Goal: Use online tool/utility: Utilize a website feature to perform a specific function

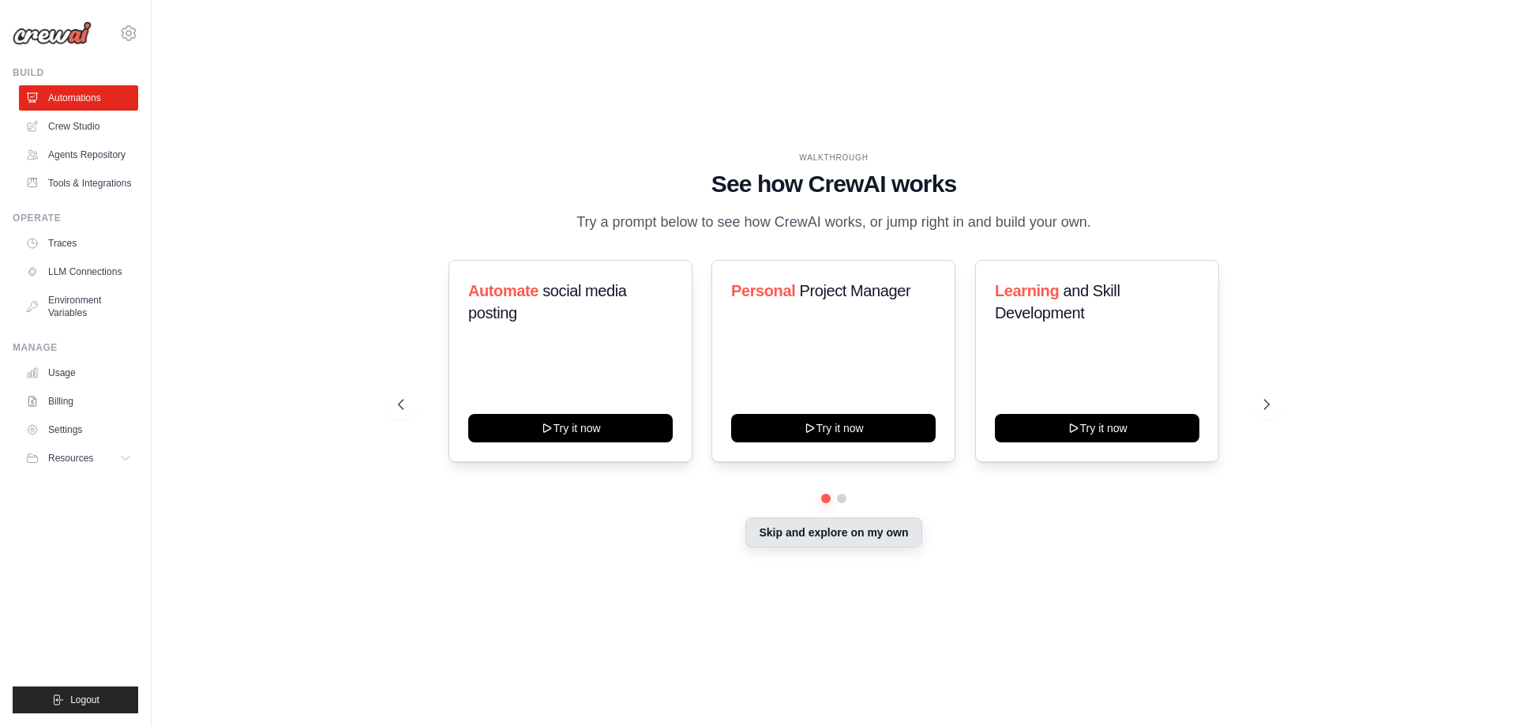
click at [860, 531] on button "Skip and explore on my own" at bounding box center [833, 532] width 176 height 30
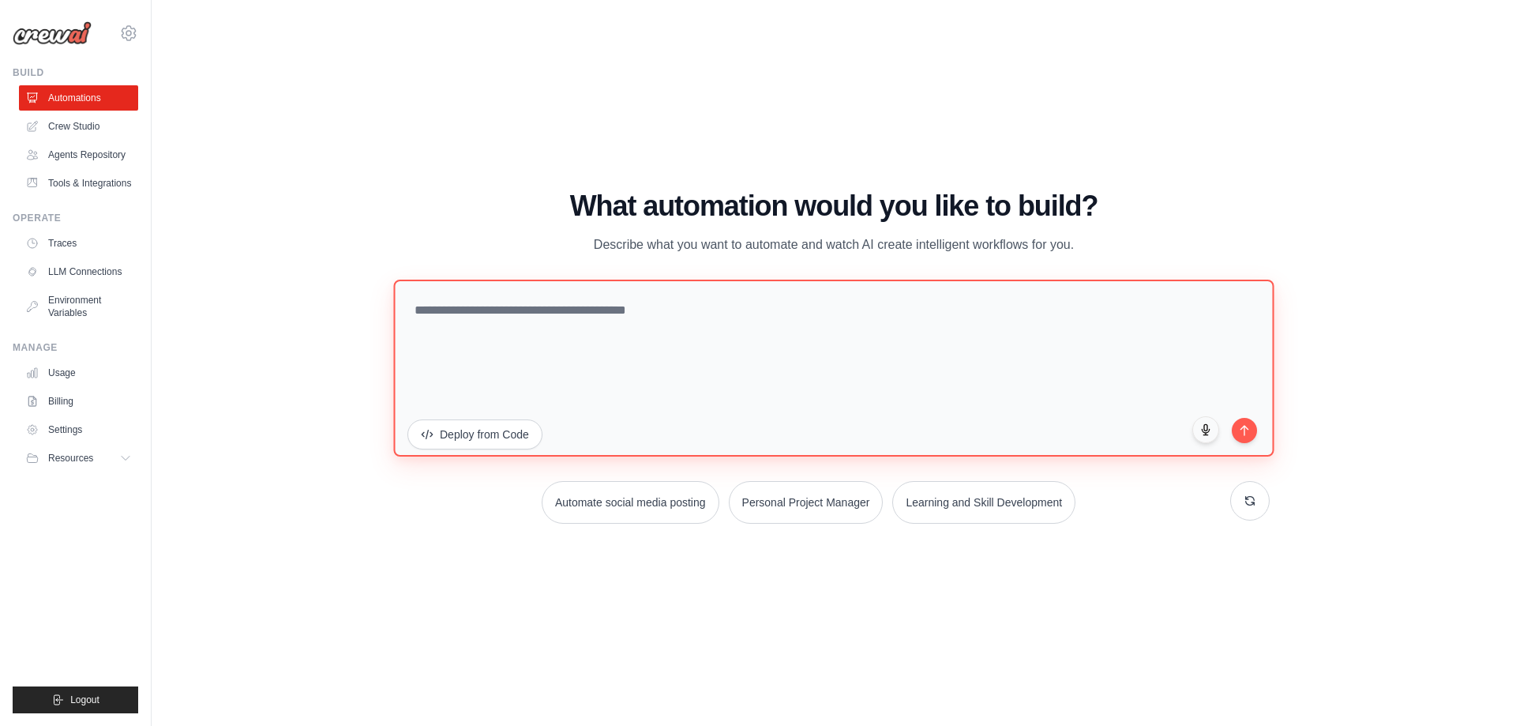
click at [595, 330] on textarea at bounding box center [833, 367] width 880 height 177
type textarea "**********"
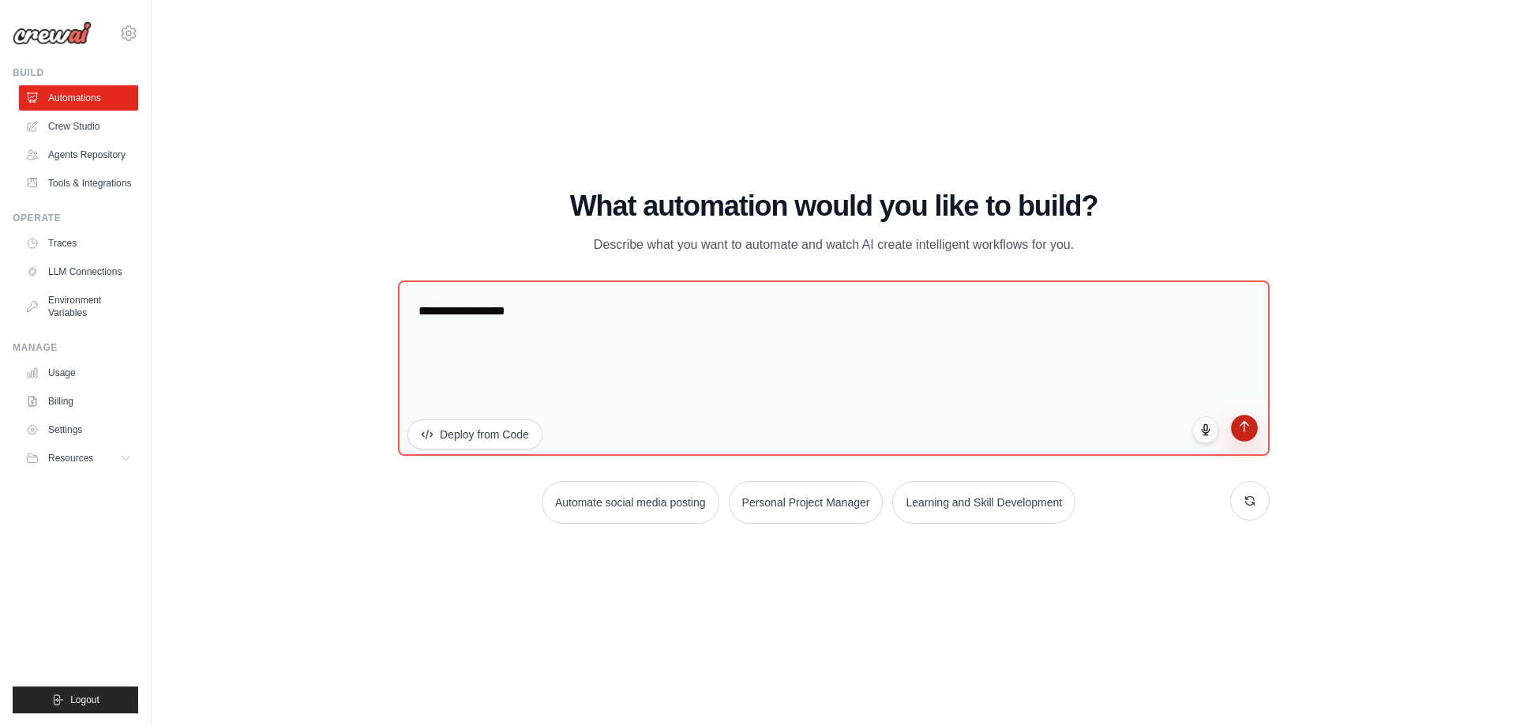
click at [1248, 431] on icon "submit" at bounding box center [1244, 425] width 13 height 13
